Goal: Information Seeking & Learning: Learn about a topic

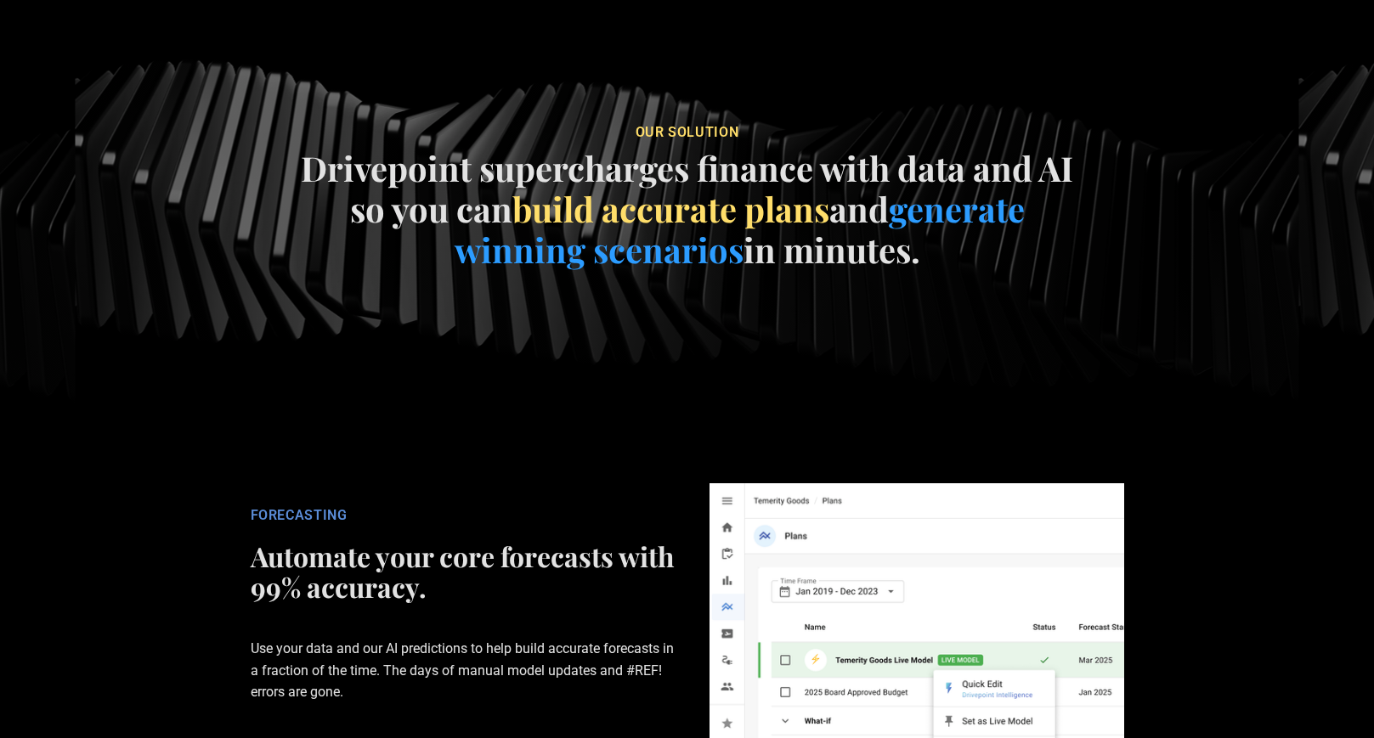
scroll to position [2295, 0]
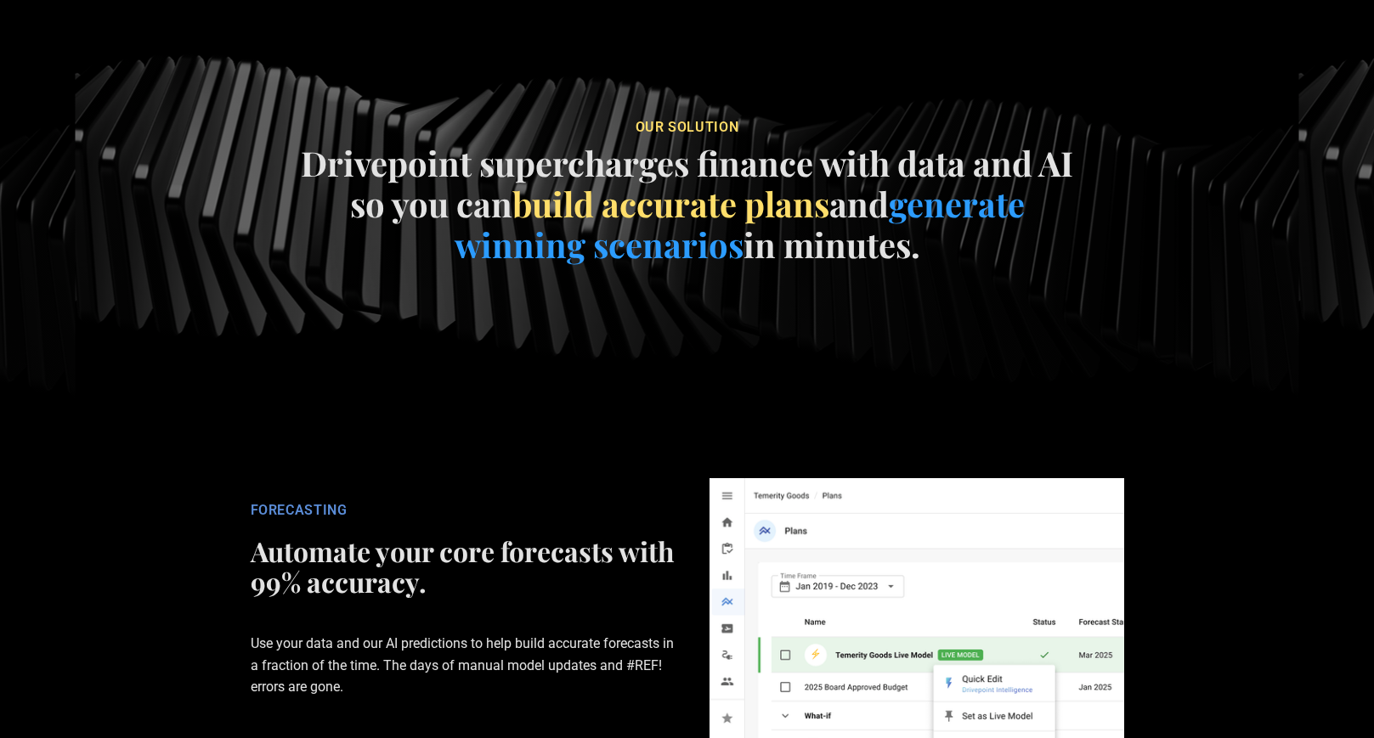
click at [738, 164] on h4 "Drivepoint supercharges finance with data and AI so you can build accurate plan…" at bounding box center [686, 204] width 783 height 122
drag, startPoint x: 303, startPoint y: 156, endPoint x: 969, endPoint y: 266, distance: 675.0
click at [969, 266] on div "our soluTION Drivepoint supercharges finance with data and AI so you can build …" at bounding box center [686, 196] width 783 height 183
copy h4 "Drivepoint supercharges finance with data and AI so you can build accurate plan…"
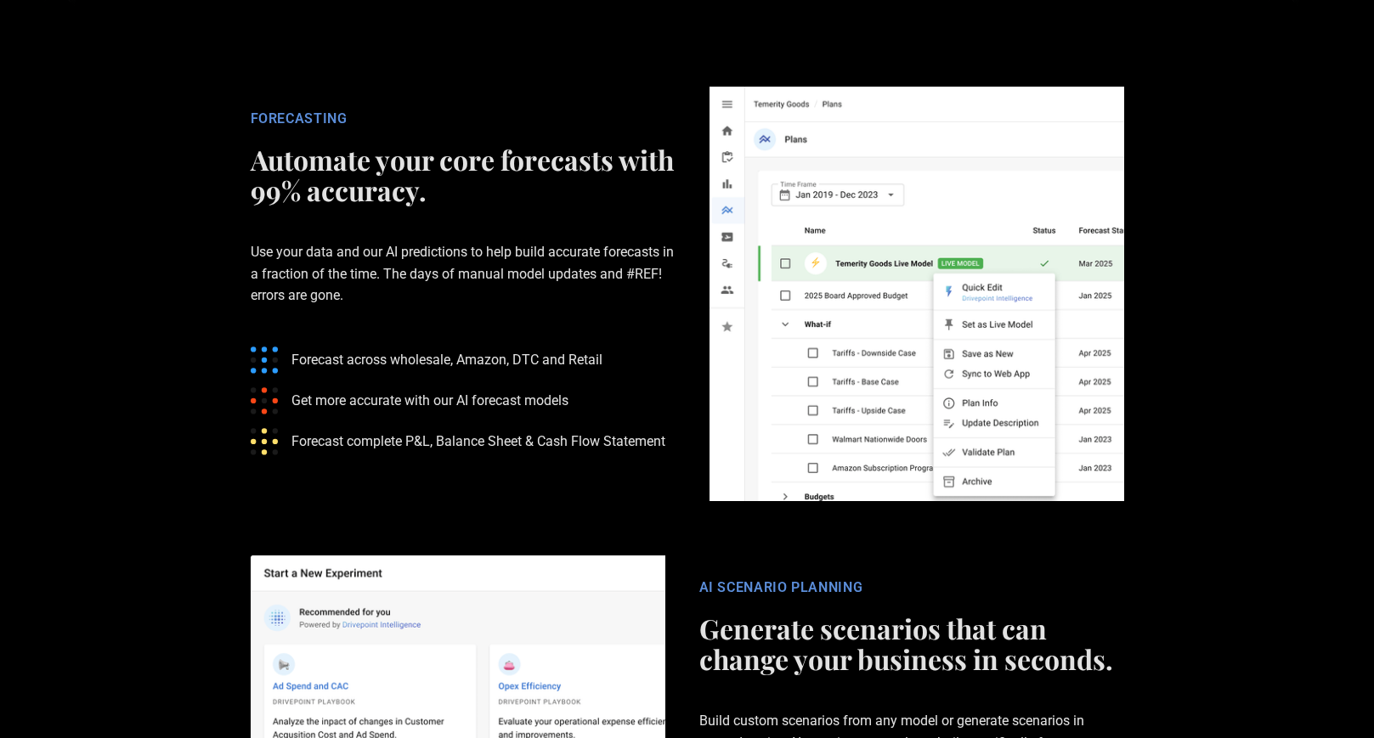
scroll to position [2687, 0]
click at [267, 279] on p "Use your data and our AI predictions to help build accurate forecasts in a frac…" at bounding box center [463, 272] width 425 height 119
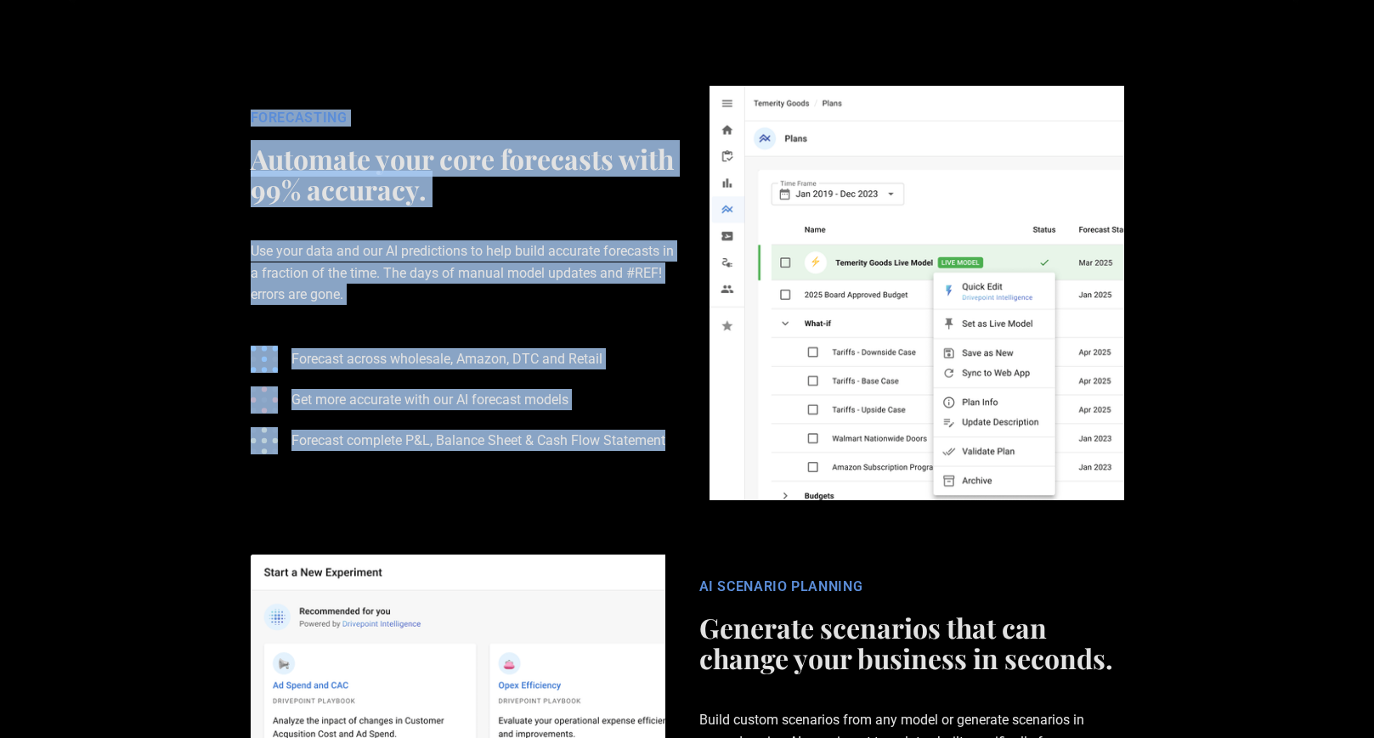
drag, startPoint x: 249, startPoint y: 115, endPoint x: 677, endPoint y: 461, distance: 550.9
click at [677, 461] on div "FORECASTING Automate your core forecasts with 99% accuracy. Use your data and o…" at bounding box center [463, 293] width 459 height 367
copy div "FORECASTING Automate your core forecasts with 99% accuracy. Use your data and o…"
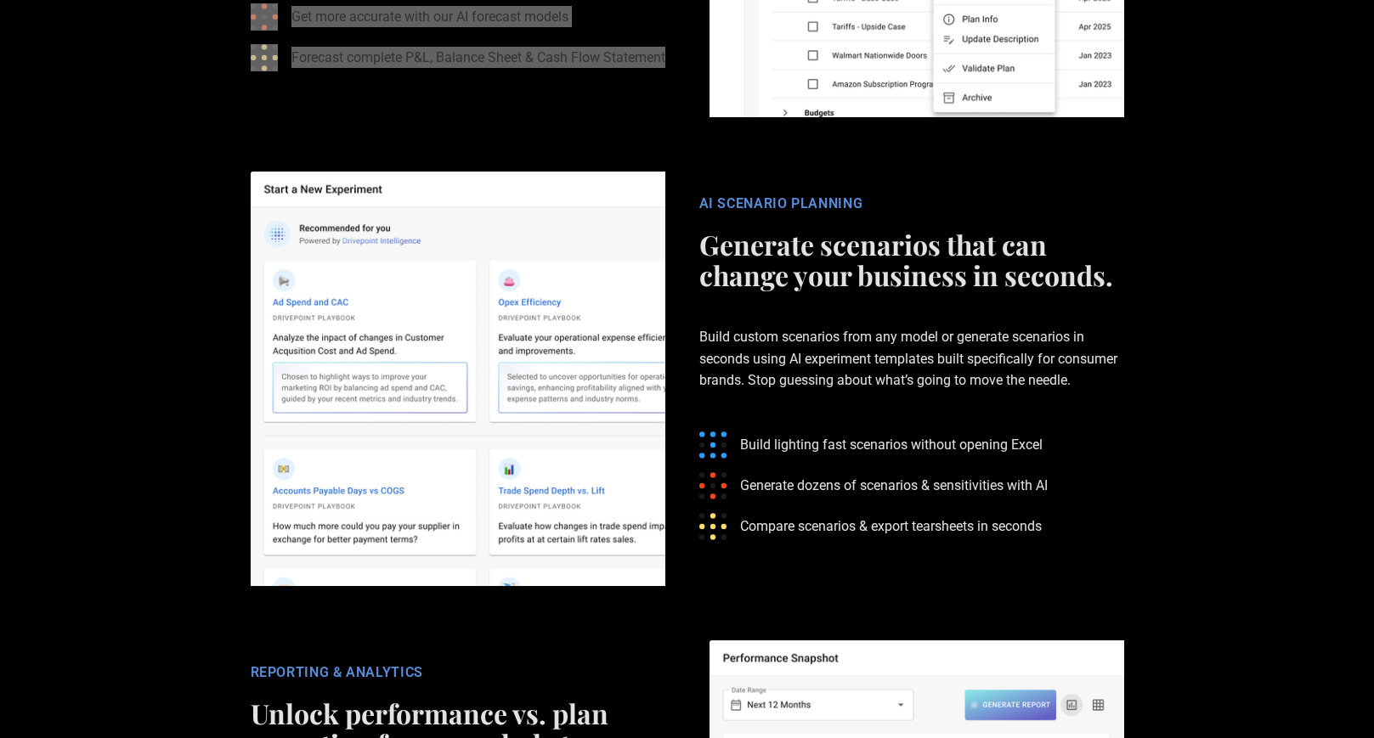
scroll to position [3074, 0]
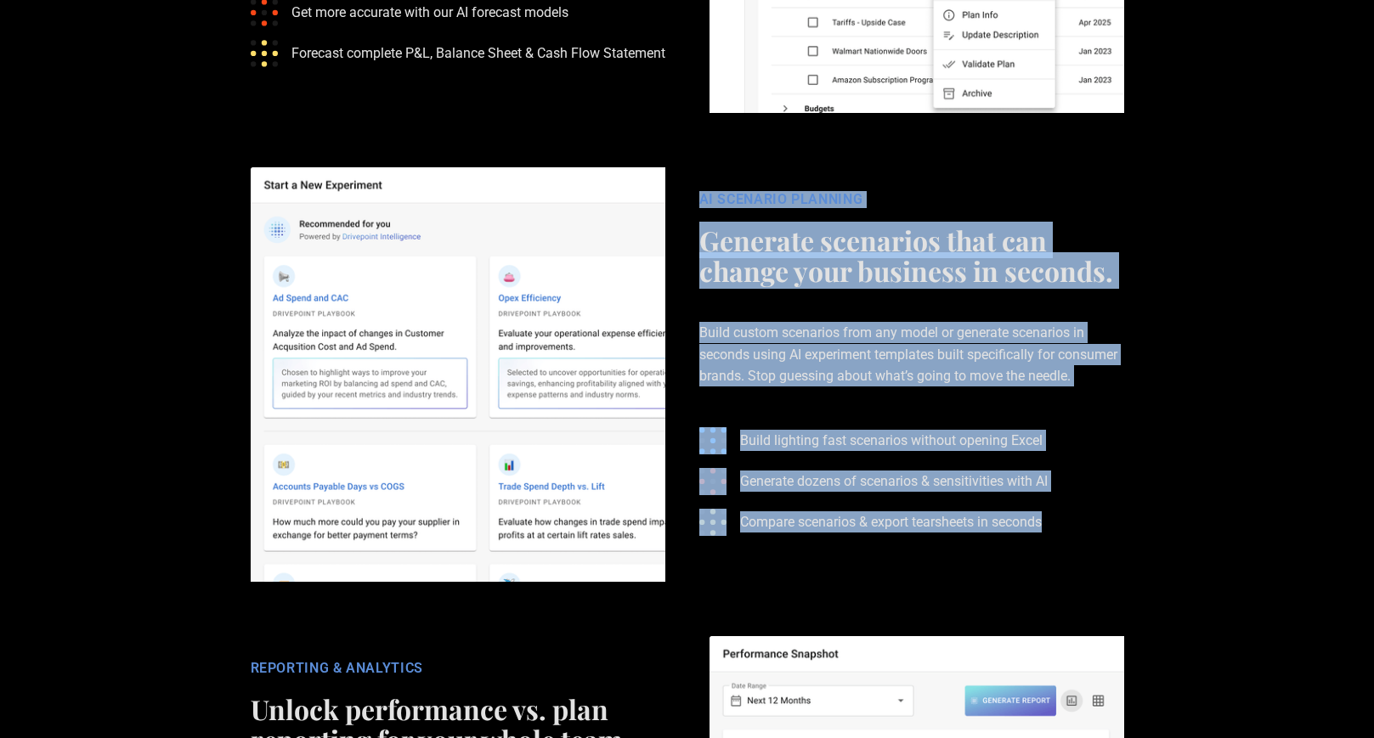
drag, startPoint x: 719, startPoint y: 207, endPoint x: 1060, endPoint y: 523, distance: 465.3
click at [1060, 523] on div "AI SCENARIO PLANNING Generate scenarios that can change your business in second…" at bounding box center [911, 374] width 459 height 367
copy div "AI SCENARIO PLANNING Generate scenarios that can change your business in second…"
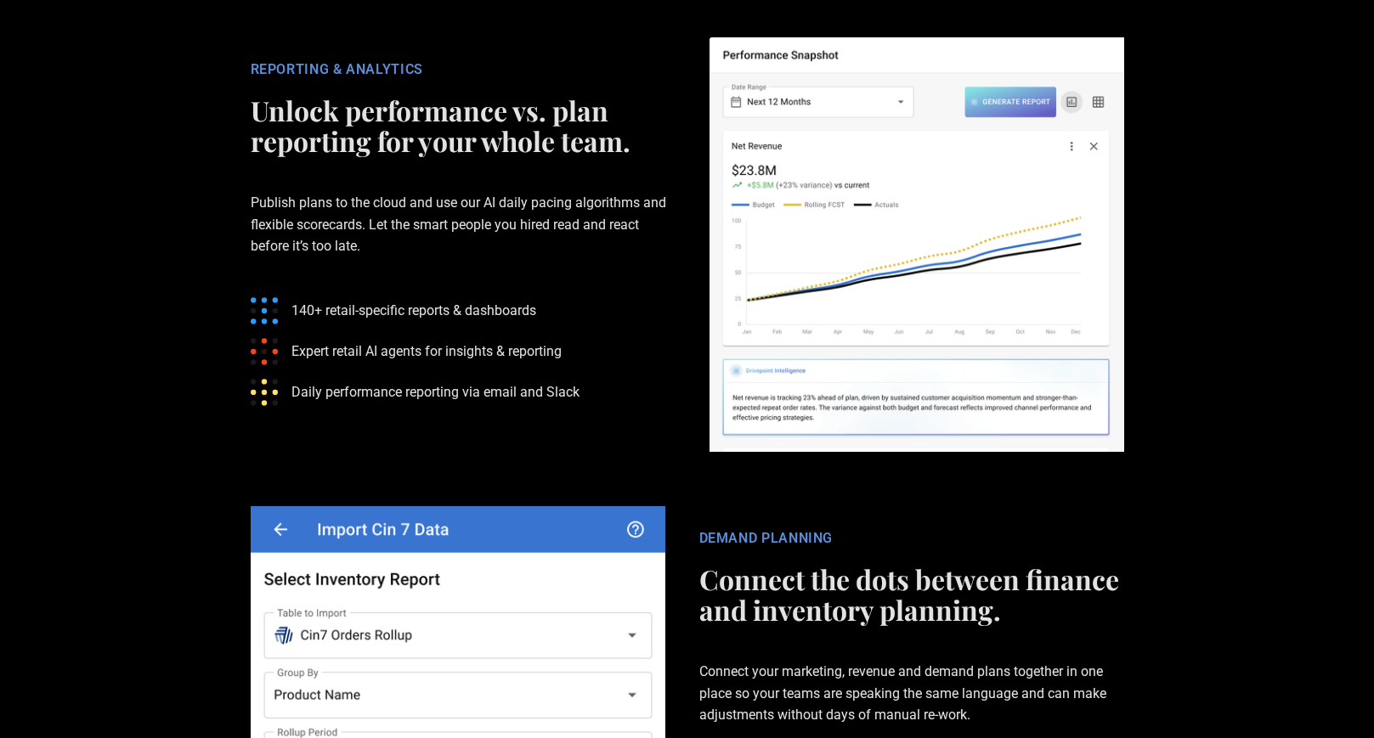
scroll to position [3675, 0]
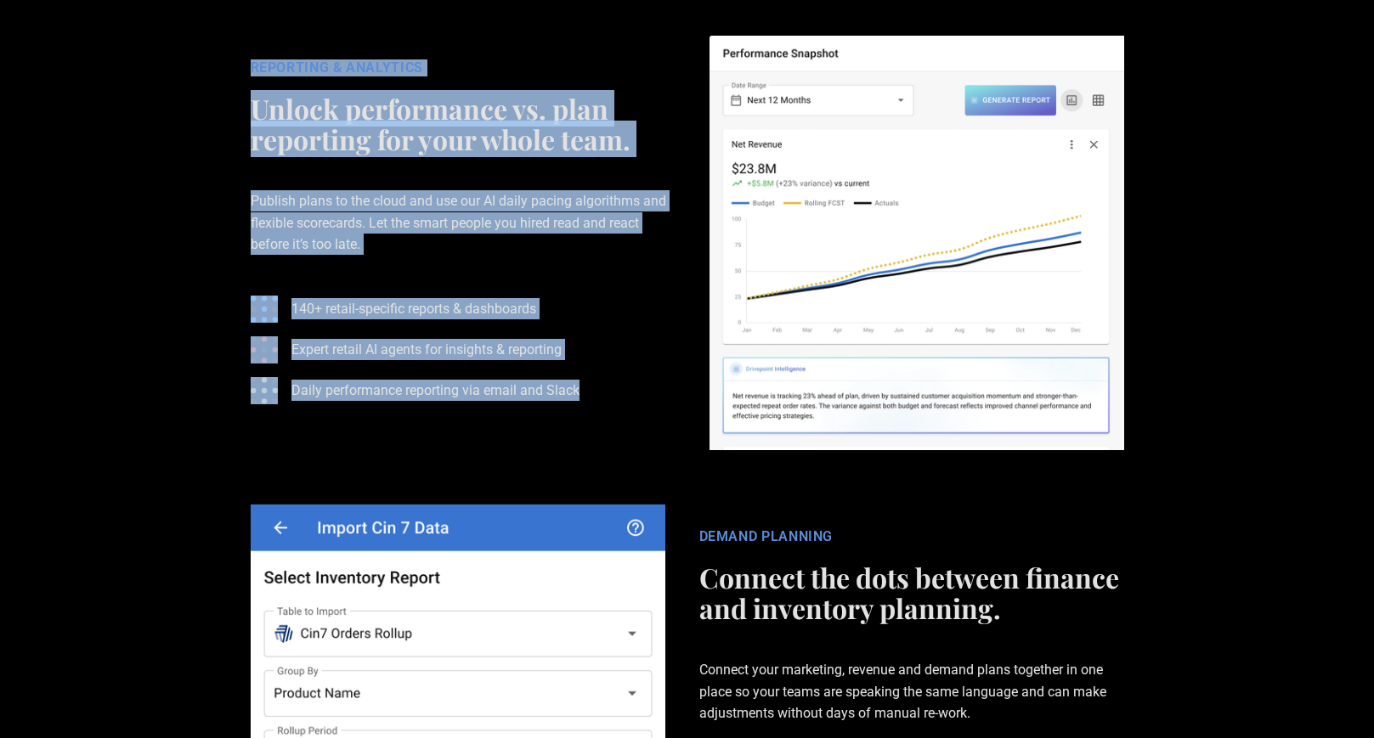
drag, startPoint x: 246, startPoint y: 66, endPoint x: 598, endPoint y: 404, distance: 488.5
click at [598, 404] on div "REPORTING & ANALYTICS Unlock performance vs. plan reporting for your whole team…" at bounding box center [463, 242] width 459 height 367
copy div "REPORTING & ANALYTICS Unlock performance vs. plan reporting for your whole team…"
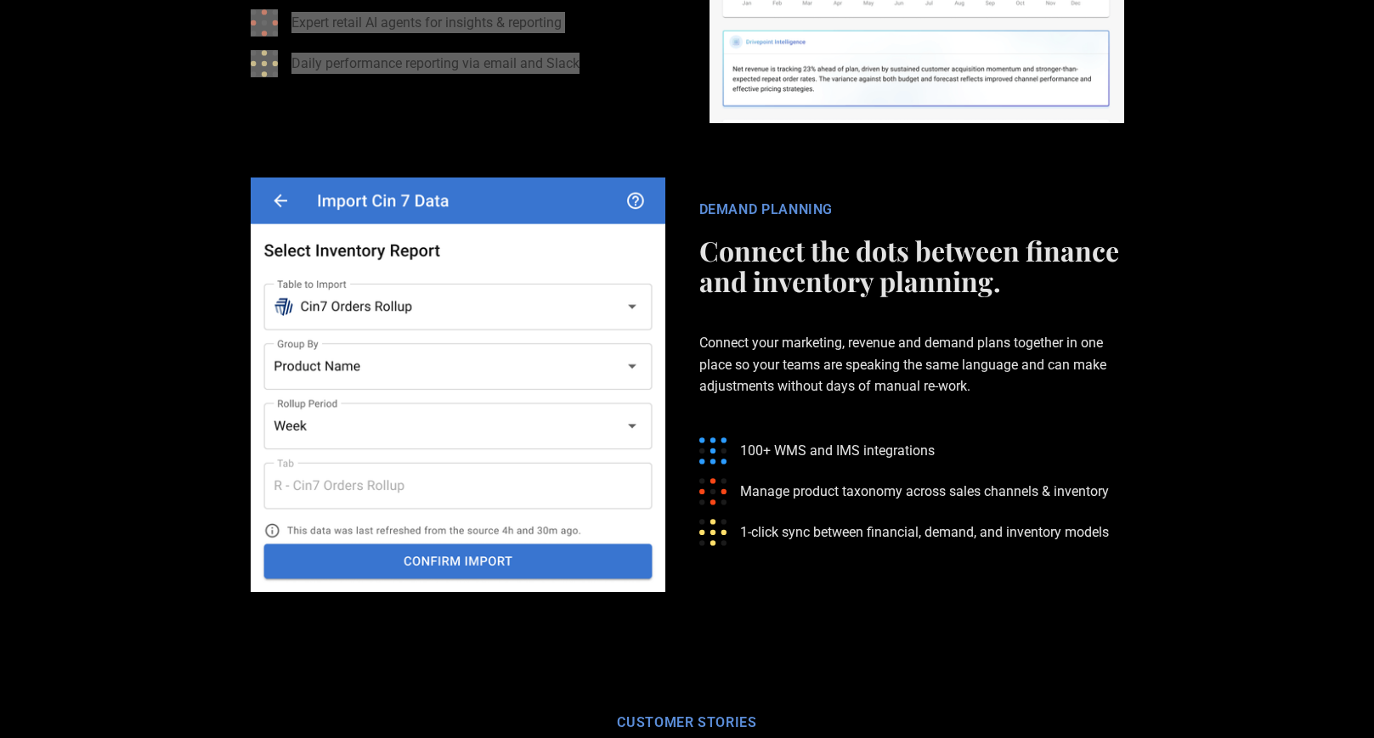
scroll to position [4004, 0]
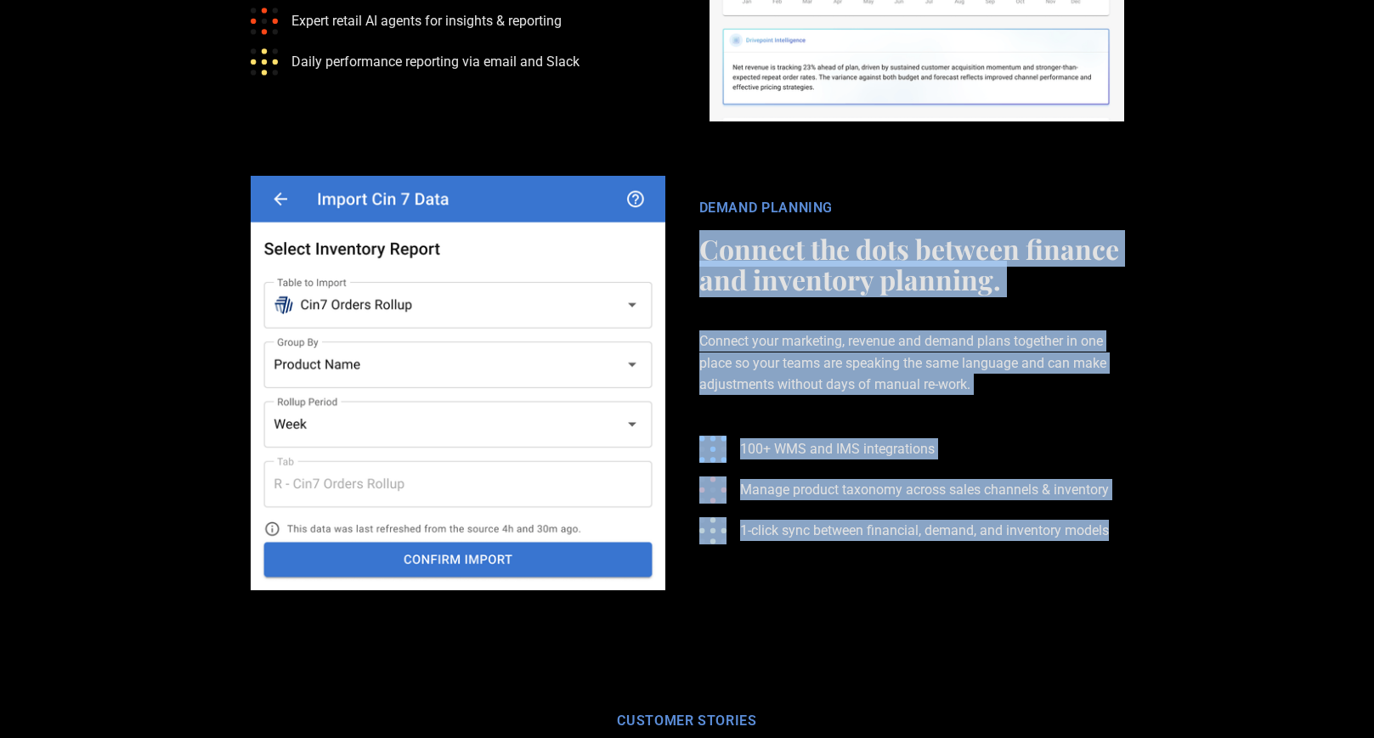
drag, startPoint x: 703, startPoint y: 252, endPoint x: 1145, endPoint y: 526, distance: 519.6
click at [1145, 530] on div "DEMAND PLANNING Connect the dots between finance and inventory planning. Connec…" at bounding box center [687, 383] width 917 height 415
copy div "Connect the dots between finance and inventory planning. Connect your marketing…"
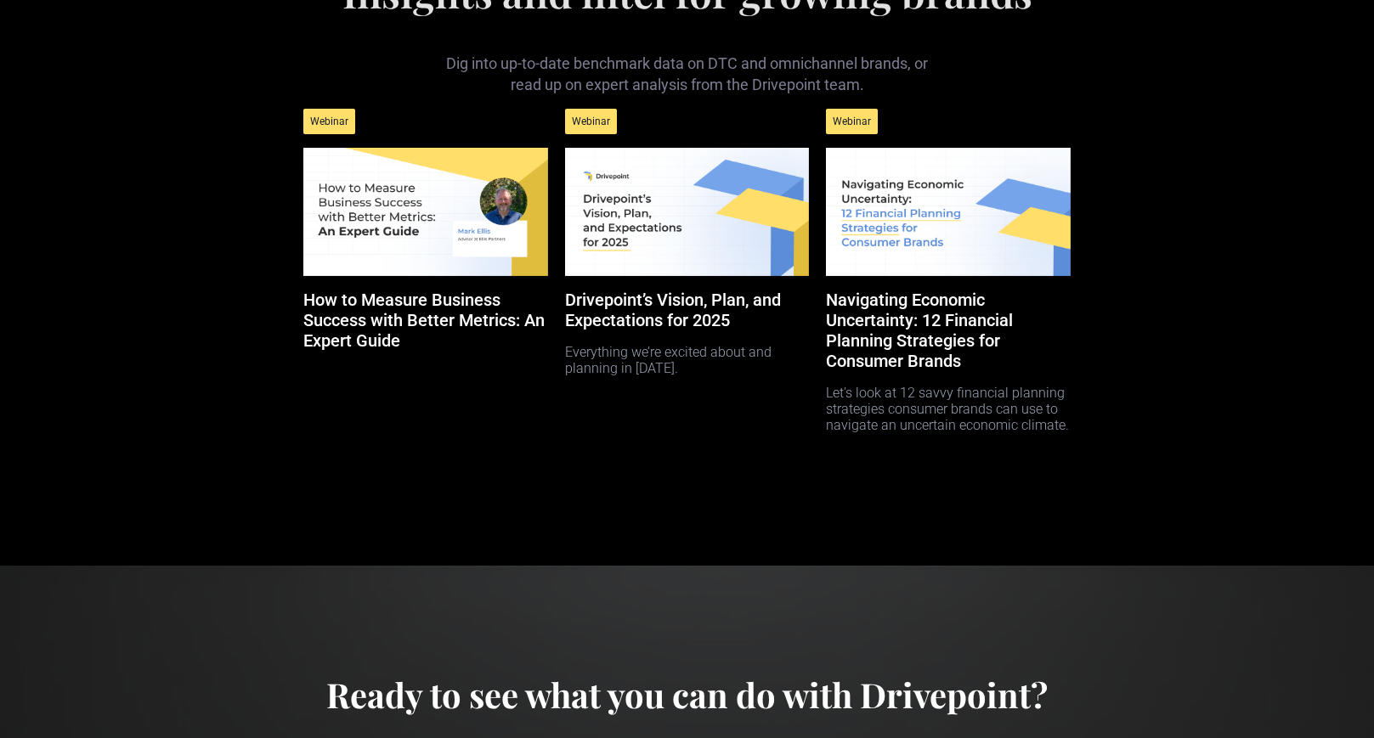
scroll to position [7813, 0]
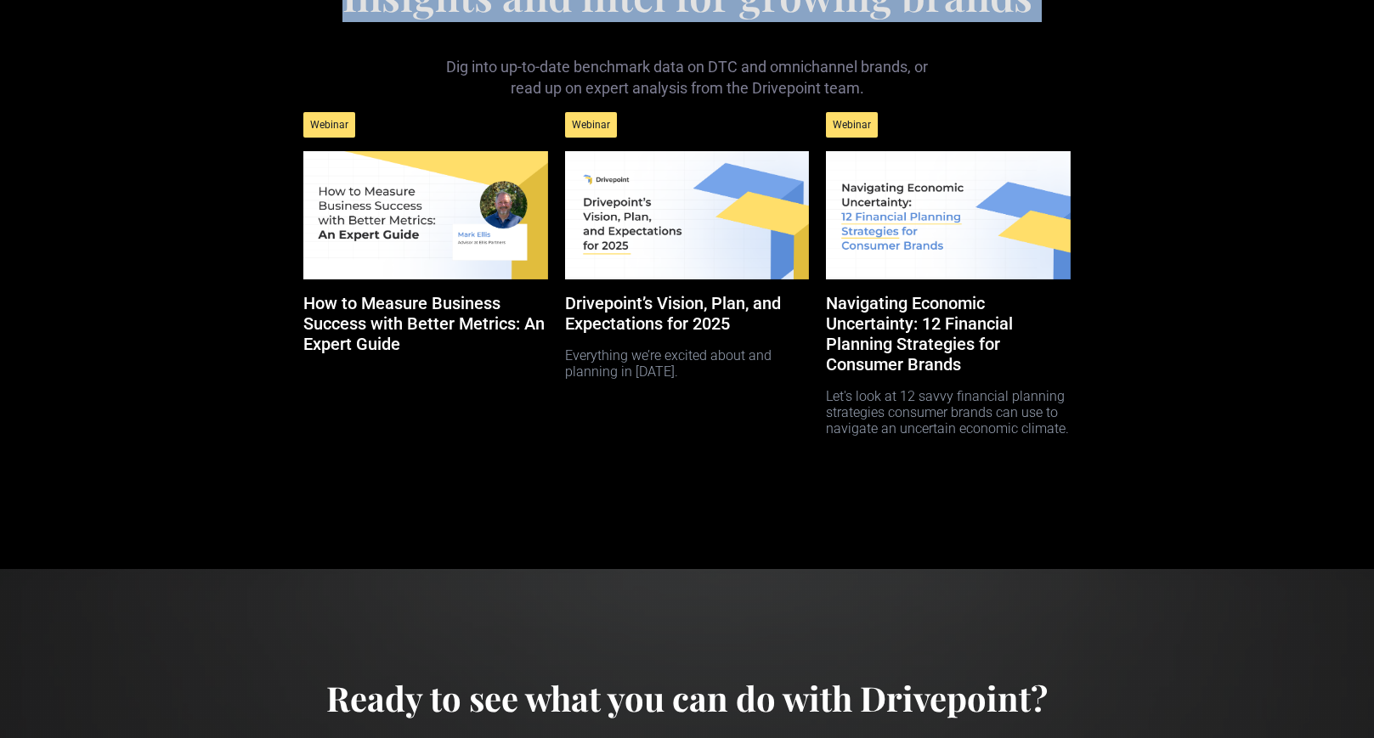
drag, startPoint x: 566, startPoint y: 45, endPoint x: 1058, endPoint y: 126, distance: 498.4
click at [1058, 126] on div "STRATEGIC FINANCE RESOURCES Insights and intel for growing brands Dig into up-t…" at bounding box center [686, 212] width 783 height 605
copy div "STRATEGIC FINANCE RESOURCES Insights and intel for growing brands"
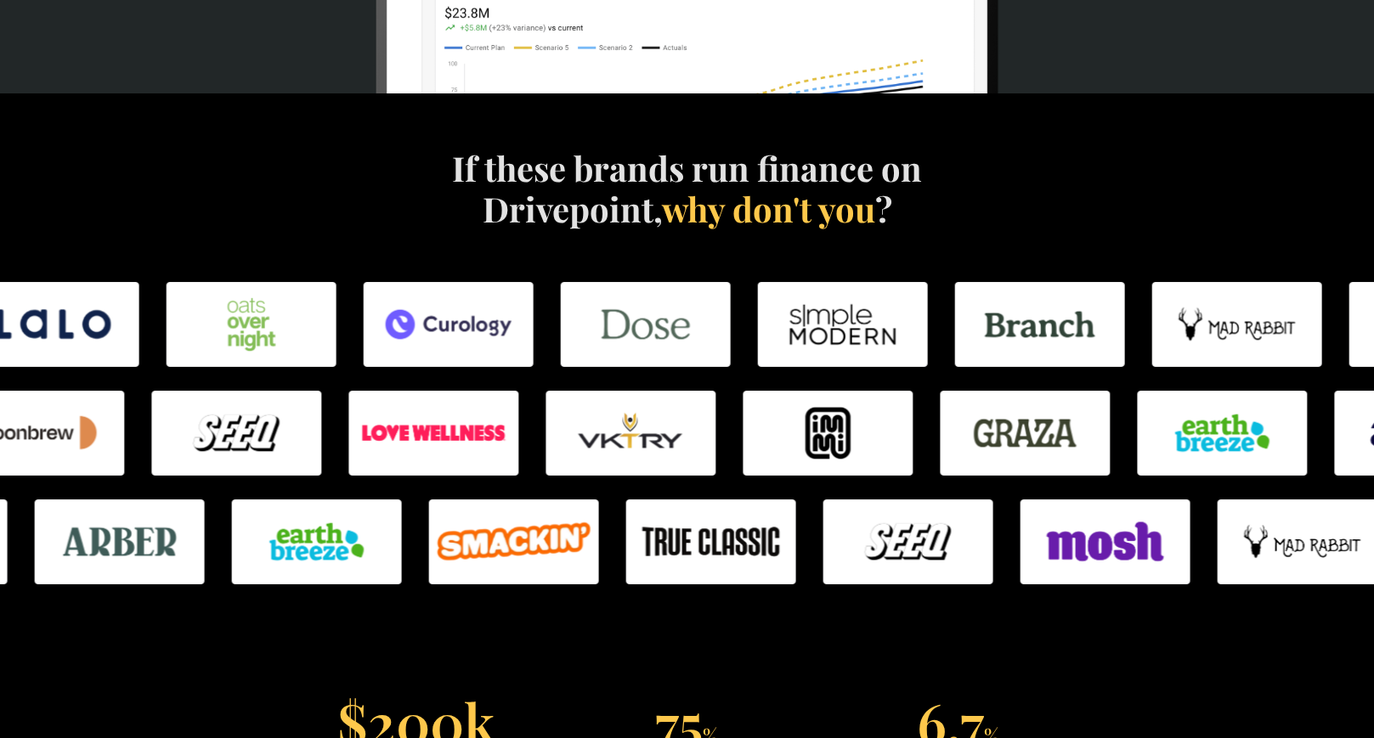
scroll to position [0, 0]
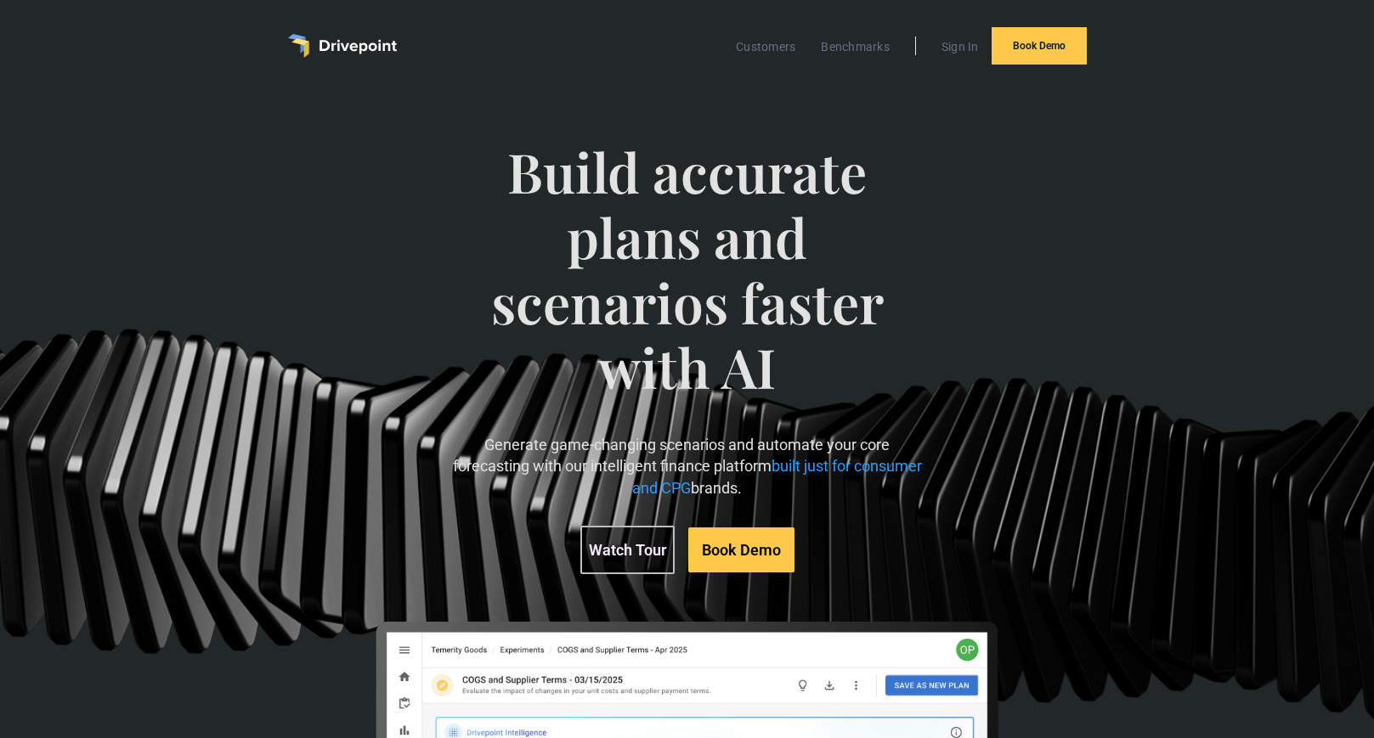
click at [347, 44] on img "home" at bounding box center [342, 46] width 109 height 24
